Goal: Check status: Check status

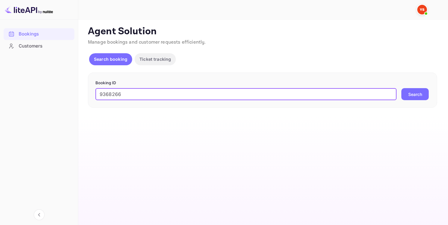
type input "9368266"
click at [409, 96] on button "Search" at bounding box center [414, 94] width 27 height 12
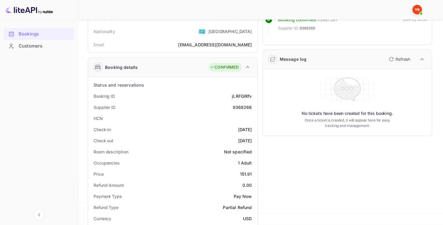
scroll to position [60, 0]
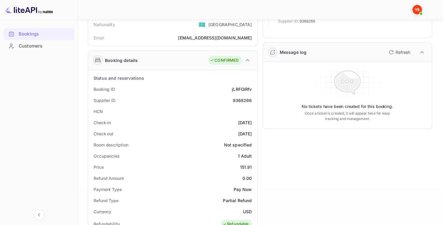
click at [244, 100] on div "9368266" at bounding box center [242, 100] width 19 height 6
copy div "9368266"
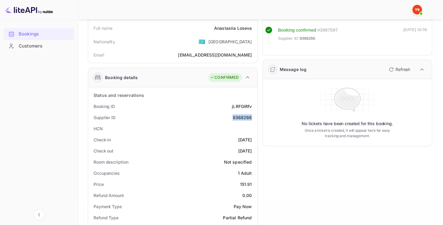
scroll to position [30, 0]
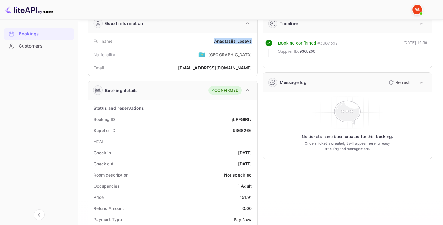
drag, startPoint x: 252, startPoint y: 40, endPoint x: 211, endPoint y: 39, distance: 40.9
click at [211, 39] on div "Full name [PERSON_NAME]" at bounding box center [173, 40] width 165 height 11
copy div "[PERSON_NAME]"
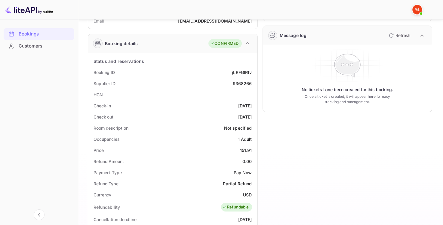
scroll to position [90, 0]
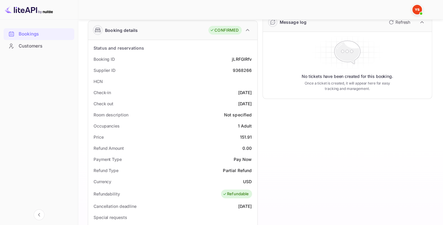
click at [236, 71] on div "9368266" at bounding box center [242, 70] width 19 height 6
copy div "9368266"
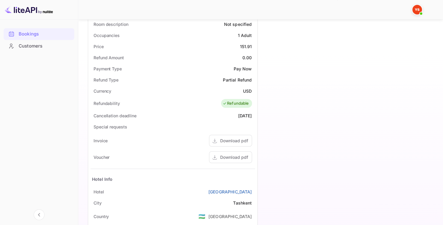
scroll to position [180, 0]
drag, startPoint x: 239, startPoint y: 49, endPoint x: 252, endPoint y: 48, distance: 12.7
click at [252, 48] on div "Price 151.91" at bounding box center [173, 46] width 165 height 11
copy div "151.91"
